Goal: Task Accomplishment & Management: Complete application form

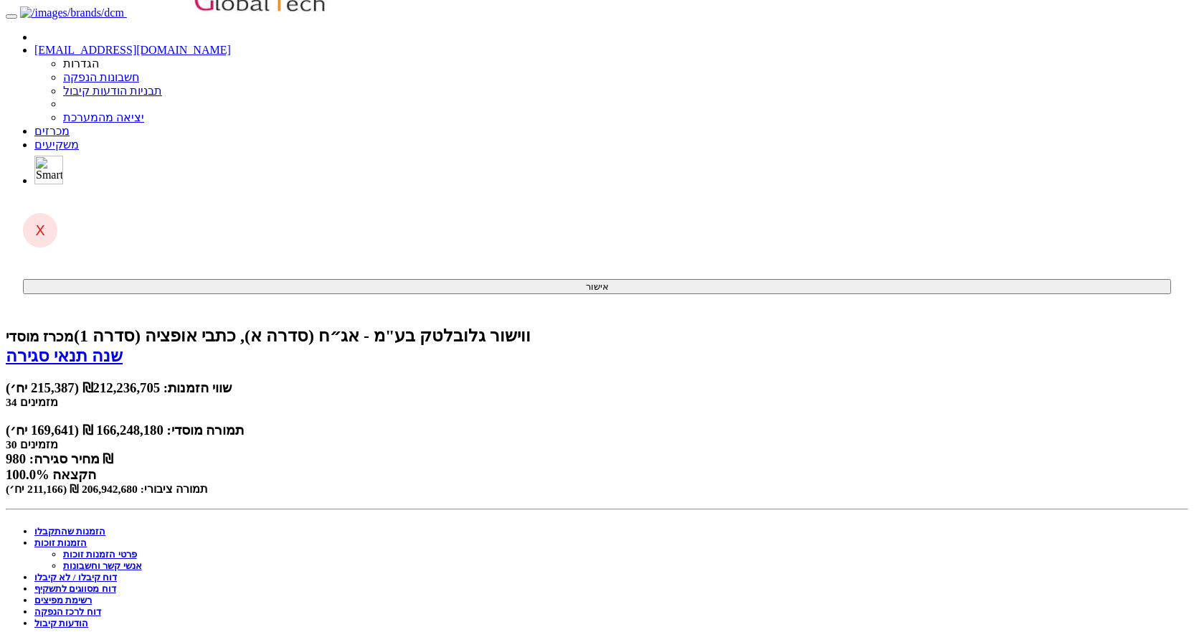
click at [70, 125] on link "מכרזים" at bounding box center [51, 131] width 35 height 12
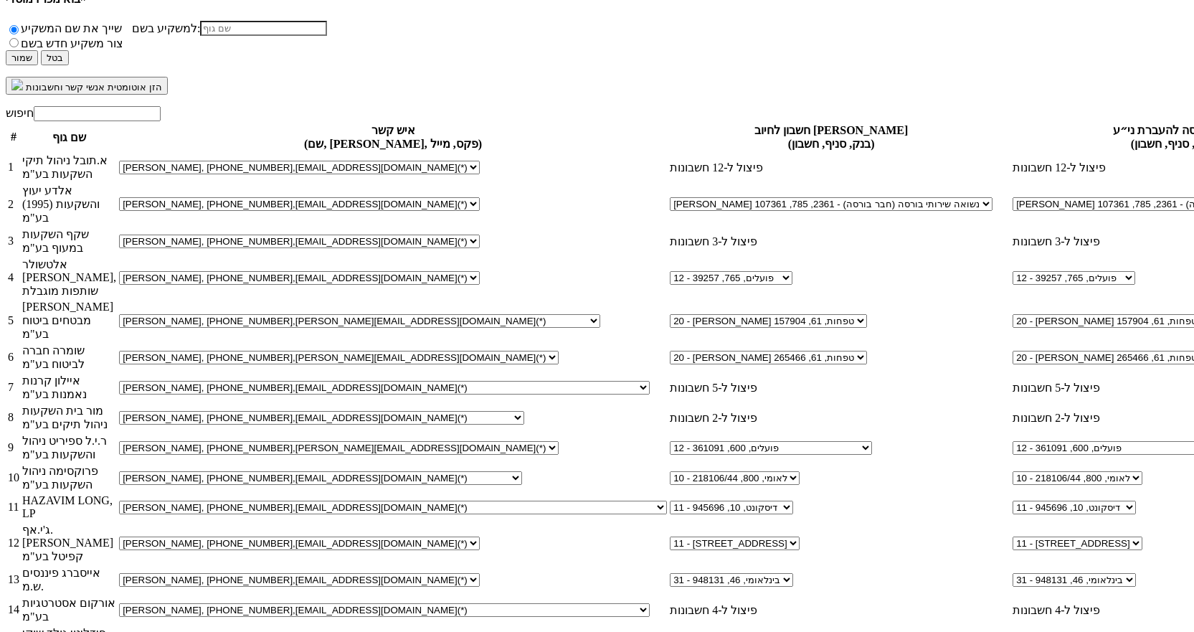
scroll to position [814, 0]
select select "new_contact"
select select
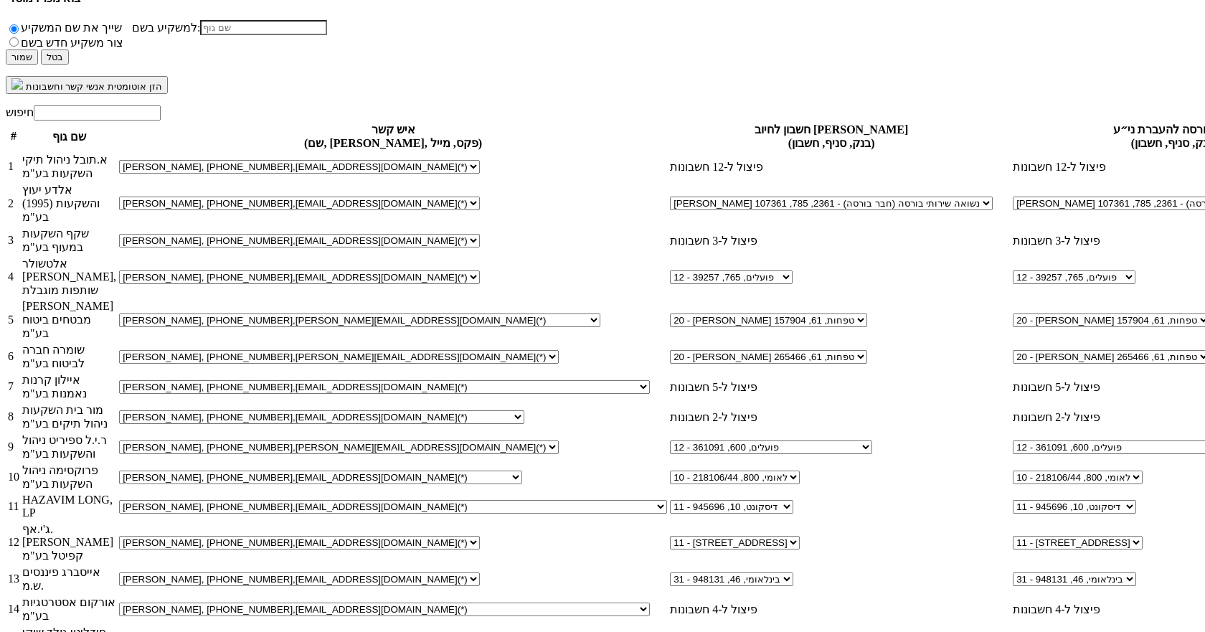
type input "t"
type input "ט"
type input "אייל טלמור"
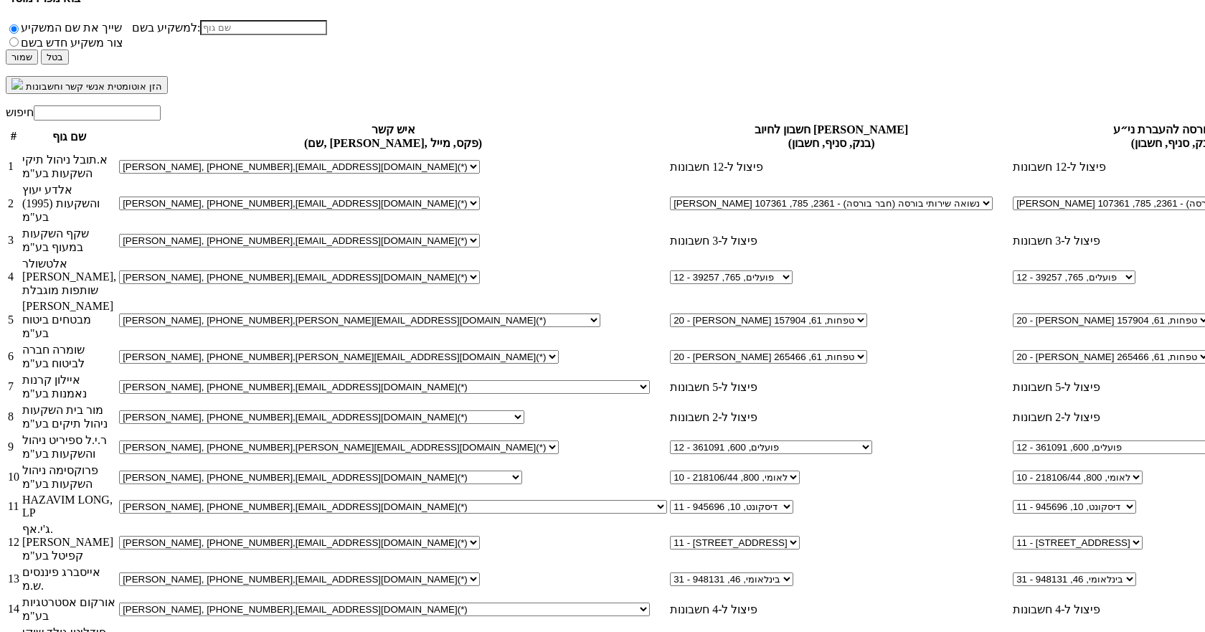
paste input "EyalT1@fnx.co.il"
type input "EyalT1@fnx.co.il"
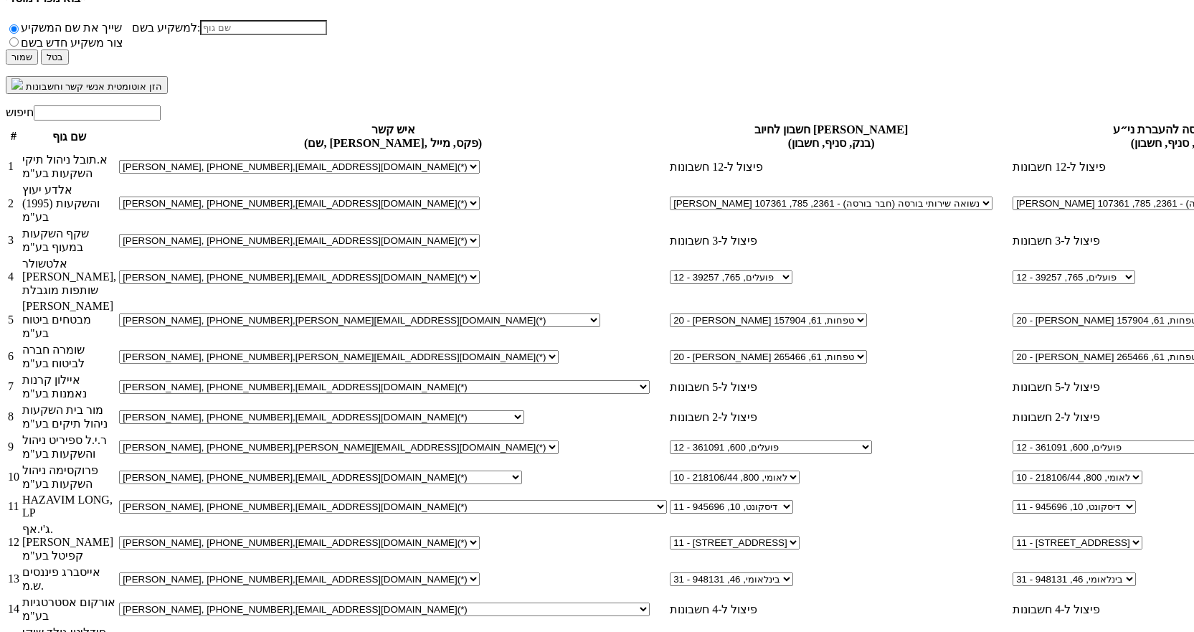
select select "5e41953f9e0f1c237eeacc97"
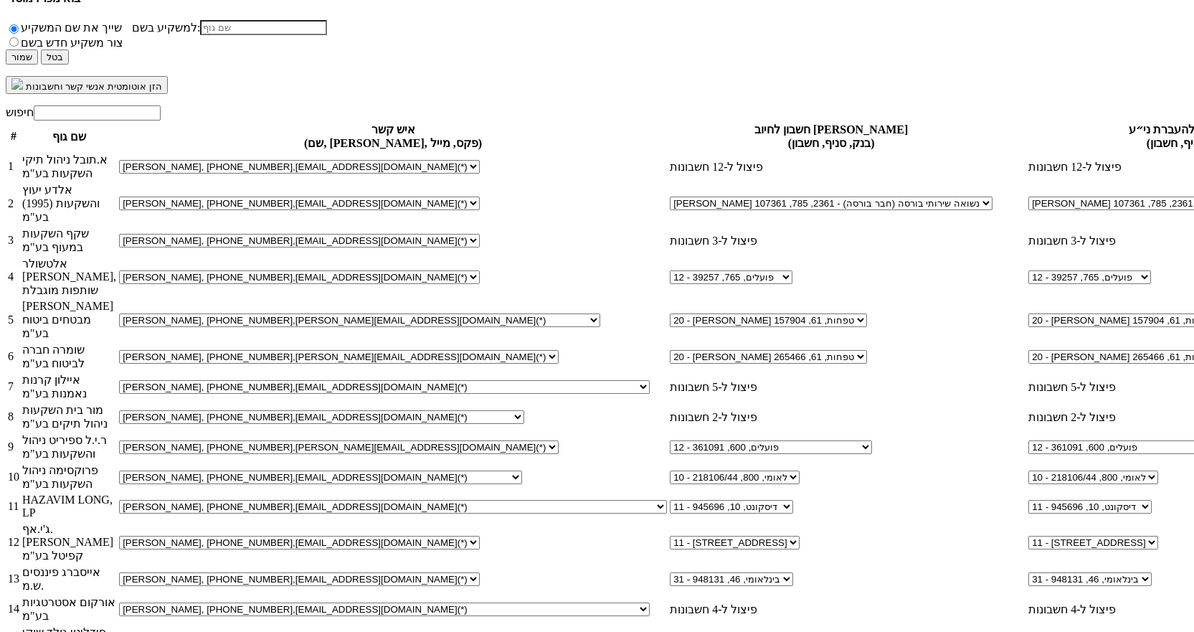
select select "5e41954c9e0f1c237eeacc98"
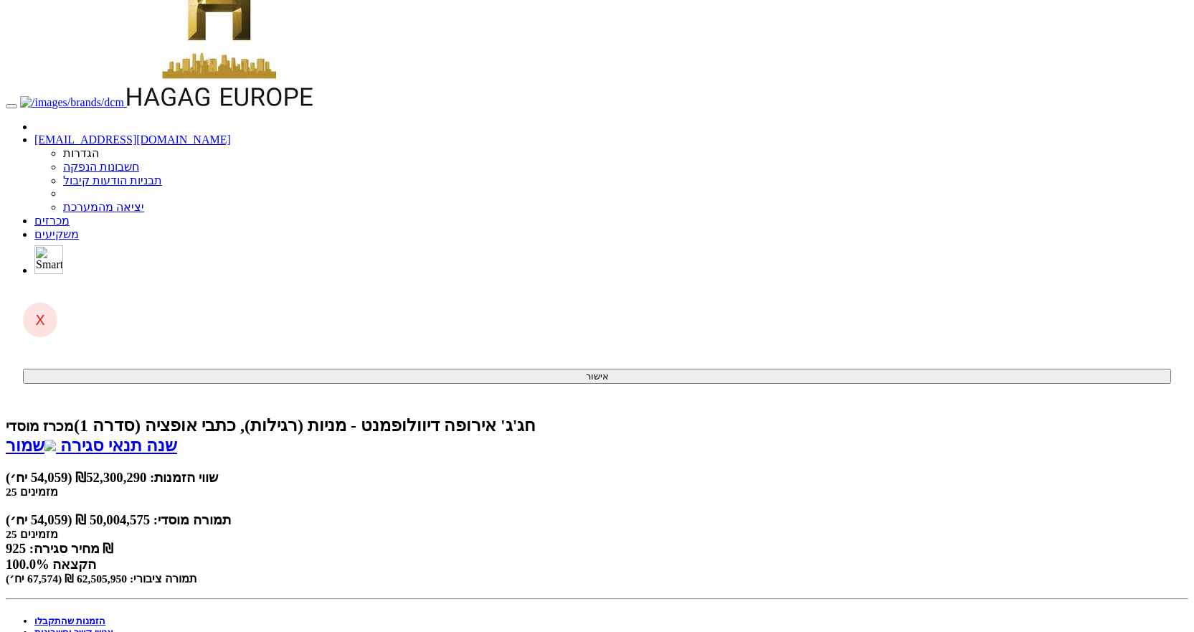
scroll to position [0, 0]
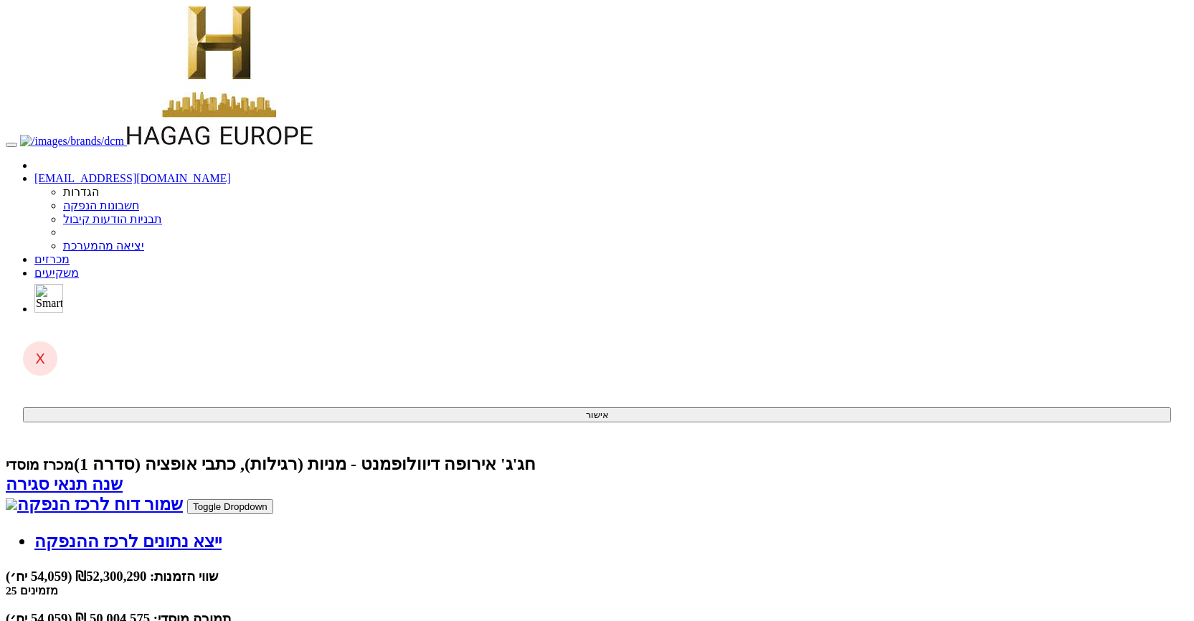
click at [183, 495] on link "שמור דוח לרכז הנפקה" at bounding box center [94, 504] width 177 height 19
